Goal: Transaction & Acquisition: Purchase product/service

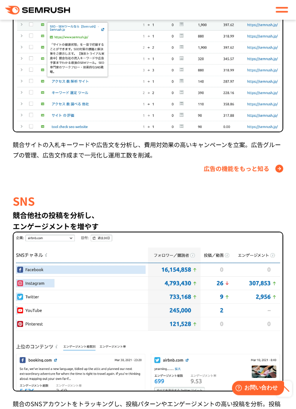
scroll to position [936, 0]
click at [275, 169] on link "広告の機能をもっと知る" at bounding box center [244, 168] width 80 height 9
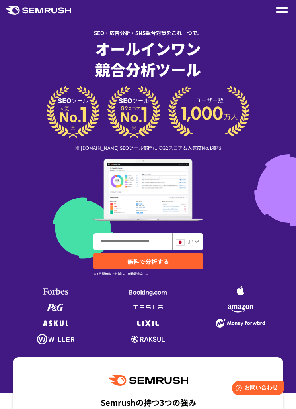
scroll to position [0, 0]
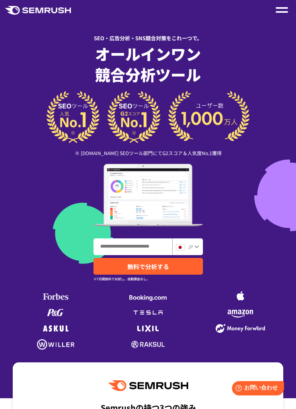
click at [287, 10] on div at bounding box center [282, 10] width 12 height 10
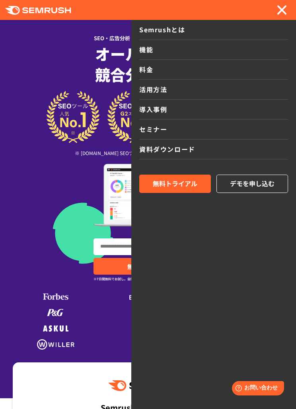
click at [241, 71] on link "料金" at bounding box center [213, 70] width 149 height 20
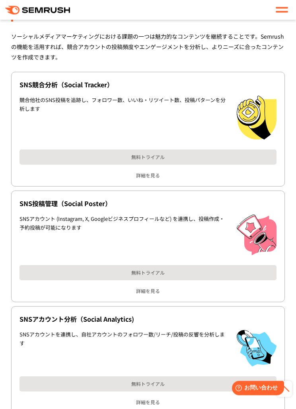
scroll to position [3481, 0]
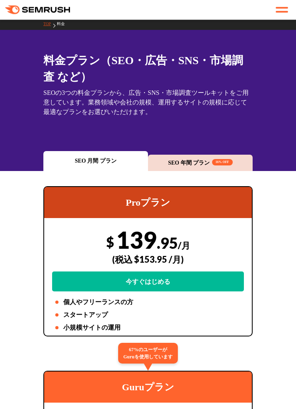
scroll to position [1, 0]
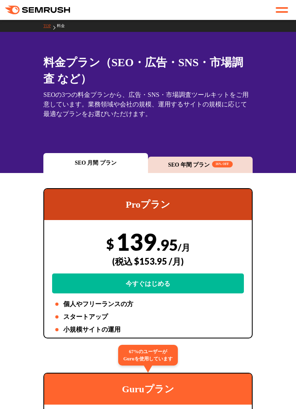
click at [201, 168] on div "SEO 年間 プラン 16% OFF" at bounding box center [201, 165] width 96 height 8
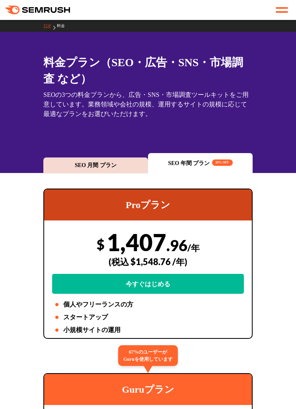
click at [103, 173] on div "SEO 月間 プラン" at bounding box center [95, 165] width 105 height 16
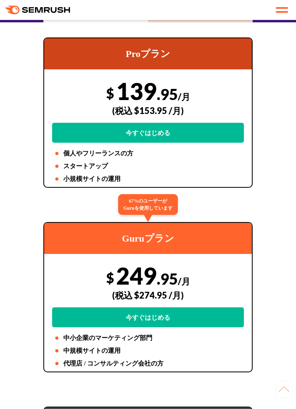
scroll to position [47, 0]
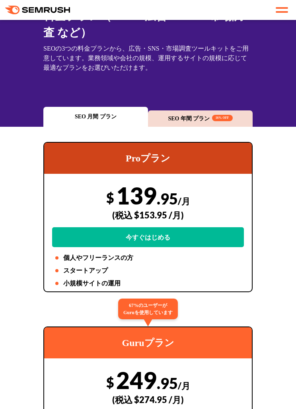
click at [65, 236] on link "今すぐはじめる" at bounding box center [148, 237] width 192 height 20
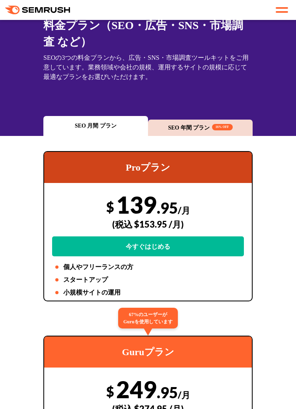
scroll to position [0, 0]
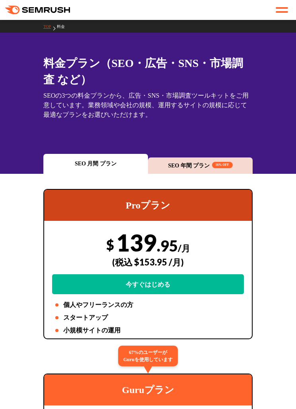
click at [51, 13] on icon ".cls {fill: #FF642D;}" at bounding box center [38, 10] width 66 height 9
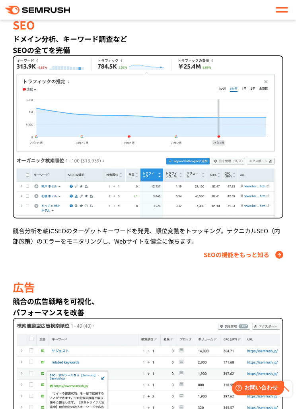
scroll to position [567, 0]
